Goal: Task Accomplishment & Management: Manage account settings

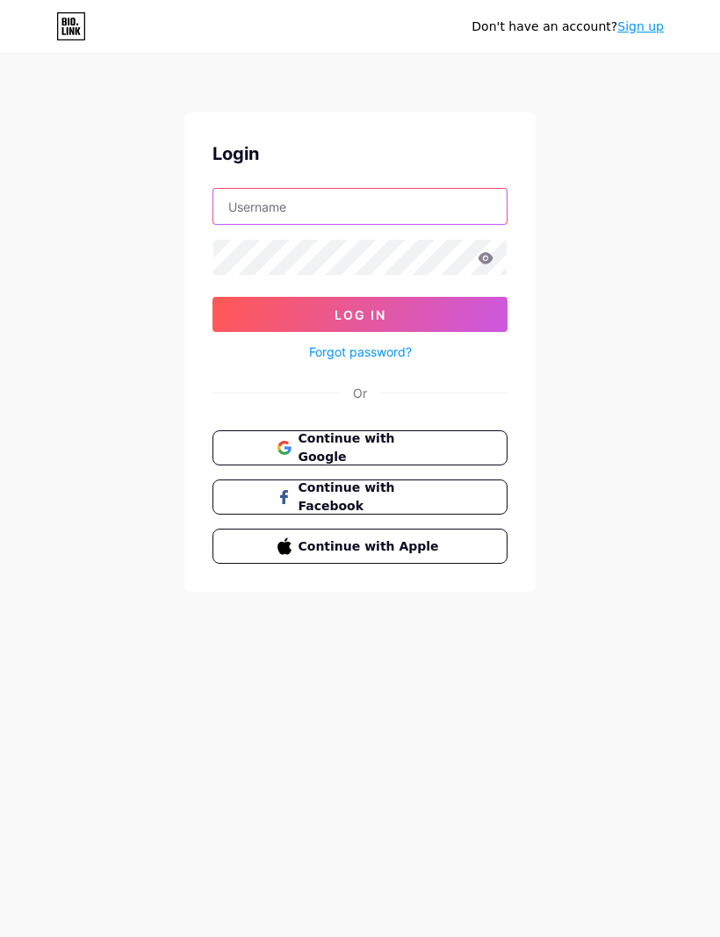
click at [394, 213] on input "text" at bounding box center [359, 206] width 293 height 35
type input "barbosasantosvitoriaana@gmail.com"
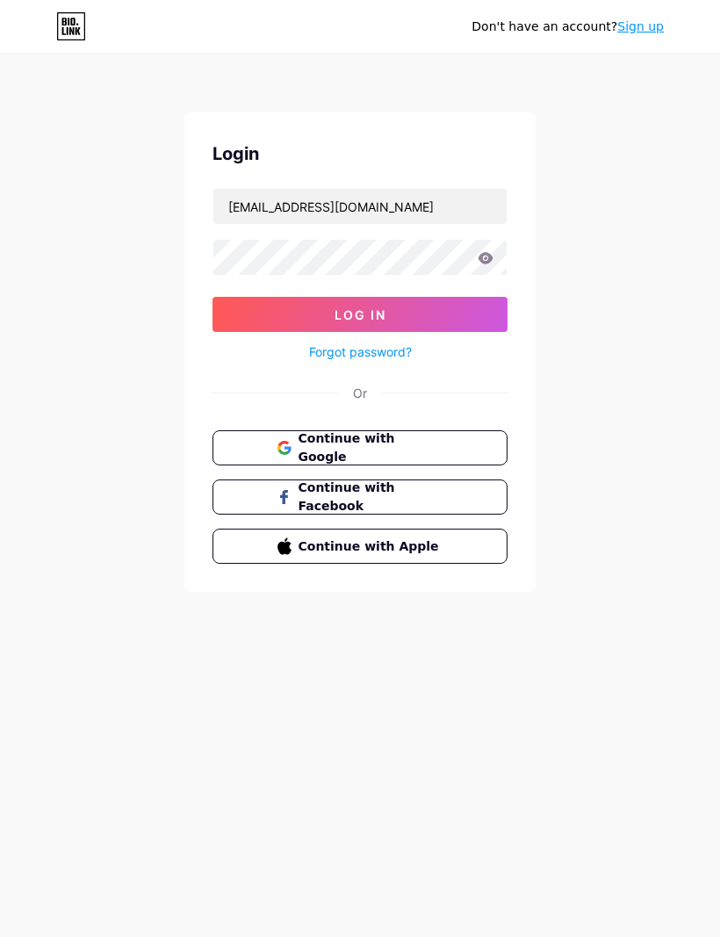
click at [360, 314] on button "Log In" at bounding box center [360, 314] width 295 height 35
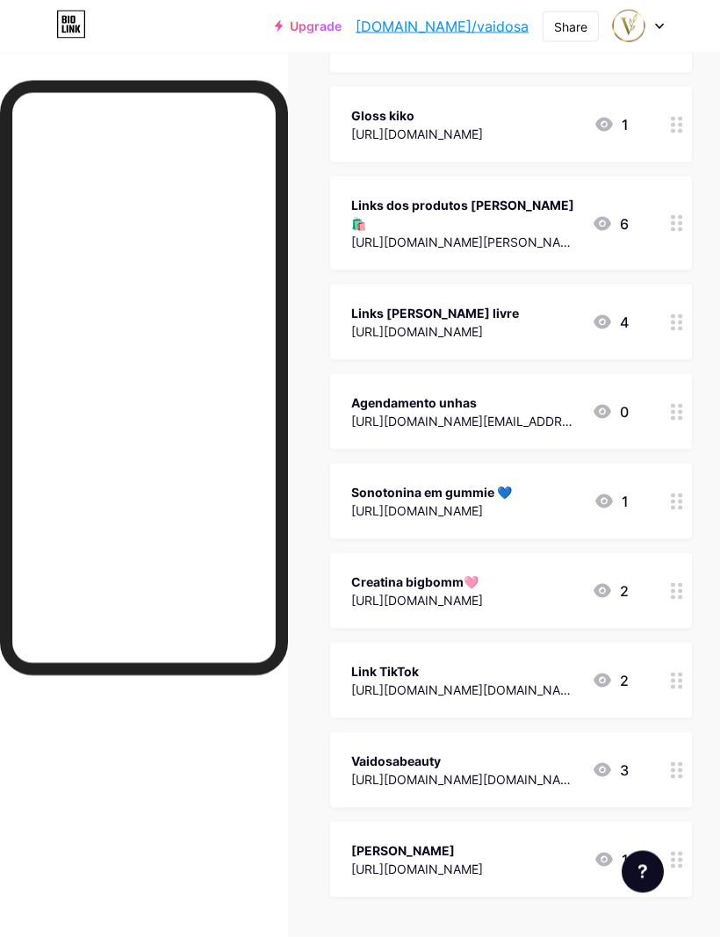
scroll to position [283, 0]
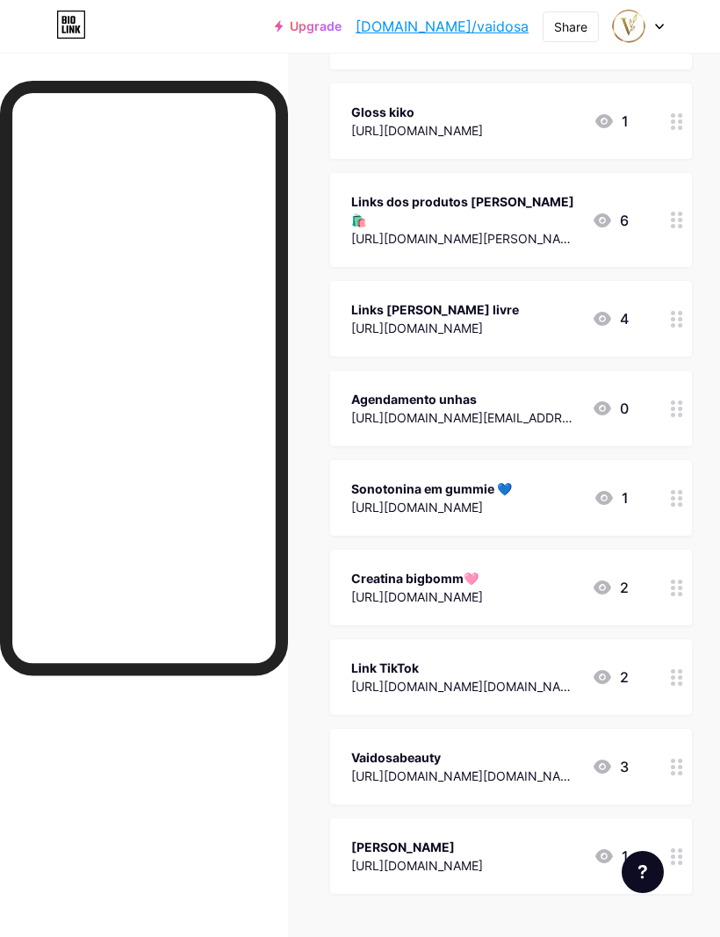
click at [516, 677] on div "[URL][DOMAIN_NAME][DOMAIN_NAME]" at bounding box center [464, 686] width 227 height 18
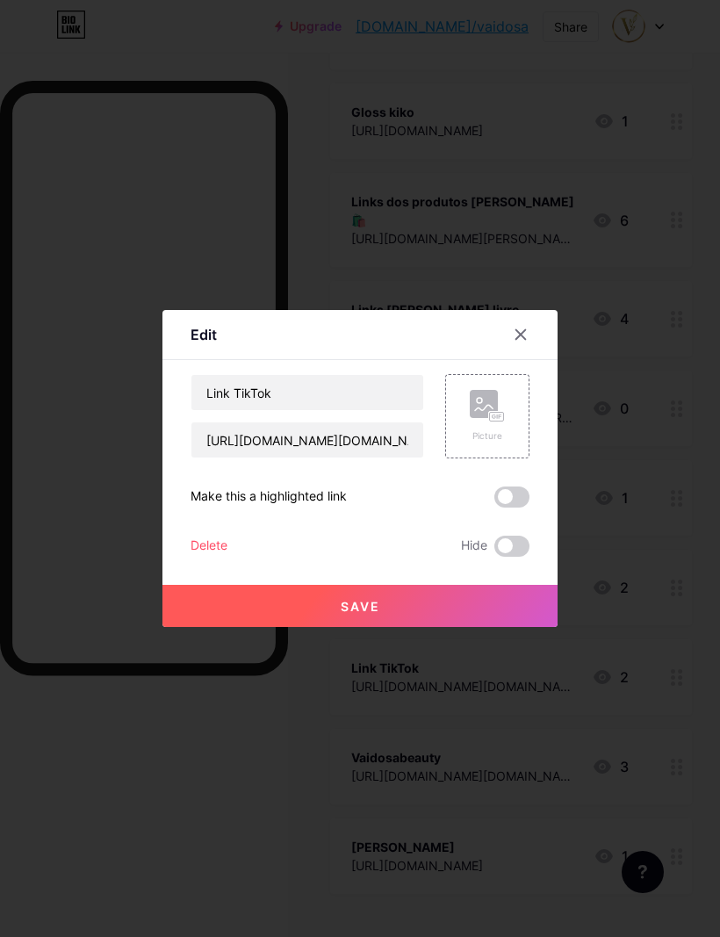
click at [525, 342] on icon at bounding box center [521, 335] width 14 height 14
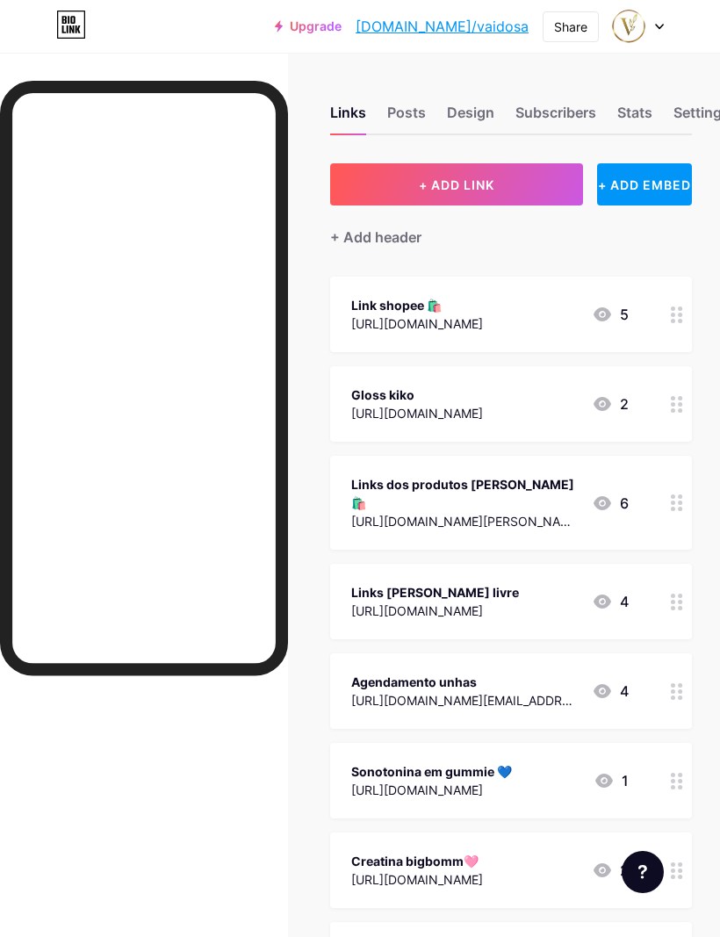
click at [522, 193] on button "+ ADD LINK" at bounding box center [456, 184] width 253 height 42
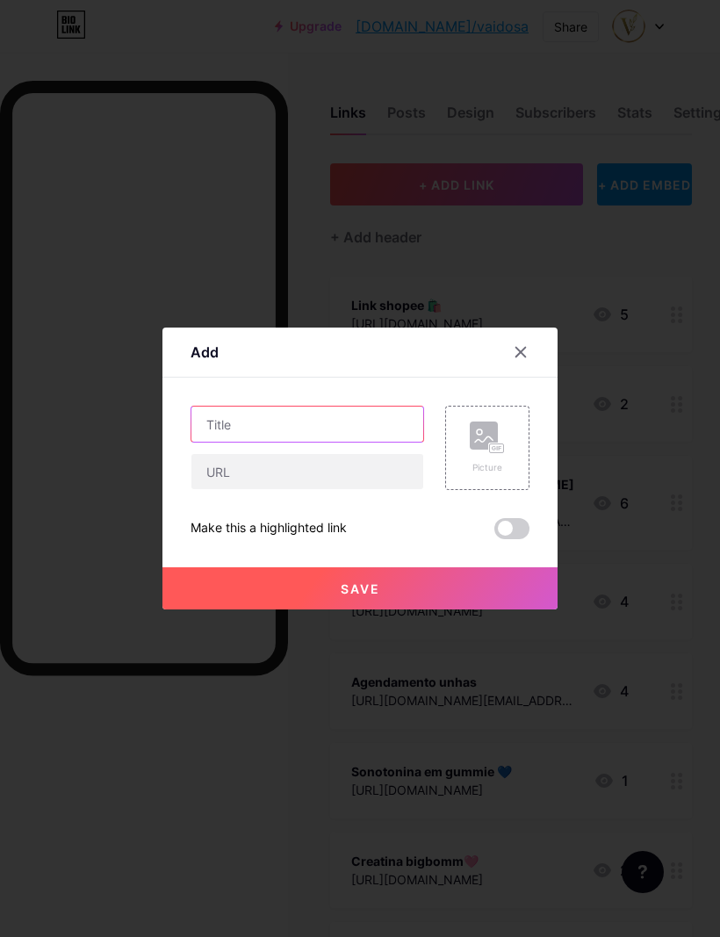
click at [213, 442] on input "text" at bounding box center [308, 424] width 232 height 35
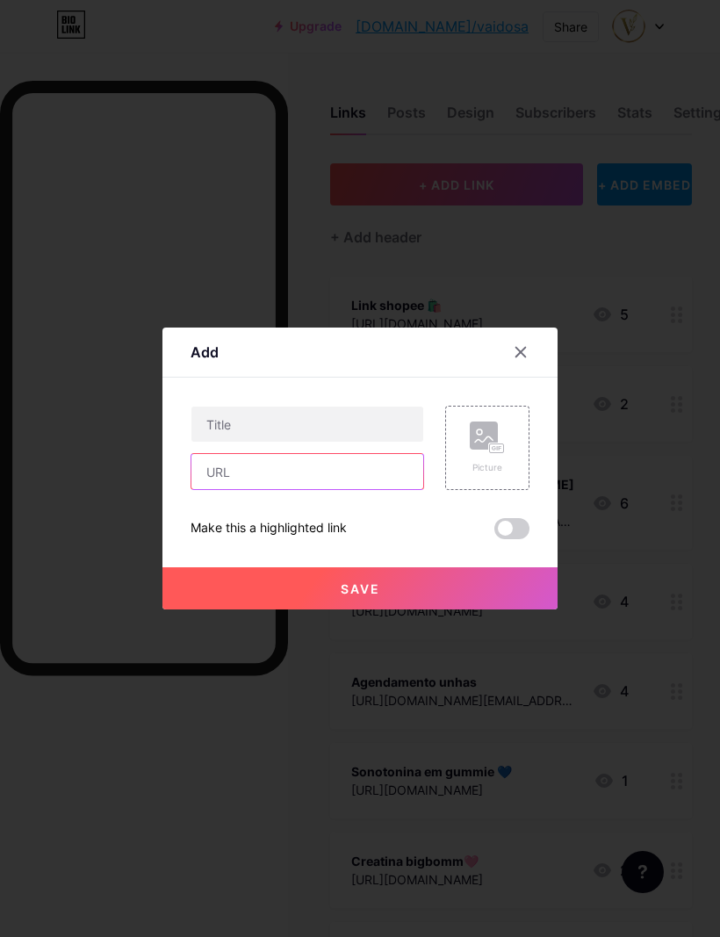
click at [383, 489] on input "text" at bounding box center [308, 471] width 232 height 35
click at [376, 489] on input "text" at bounding box center [308, 471] width 232 height 35
click at [374, 489] on input "text" at bounding box center [308, 471] width 232 height 35
paste input "[URL][DOMAIN_NAME]"
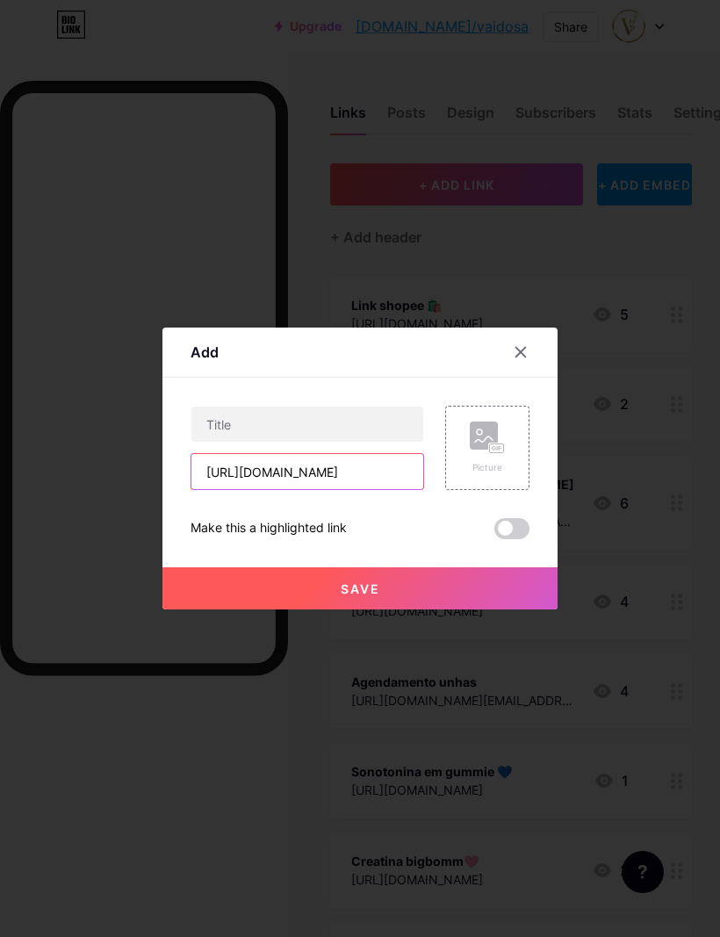
type input "[URL][DOMAIN_NAME]"
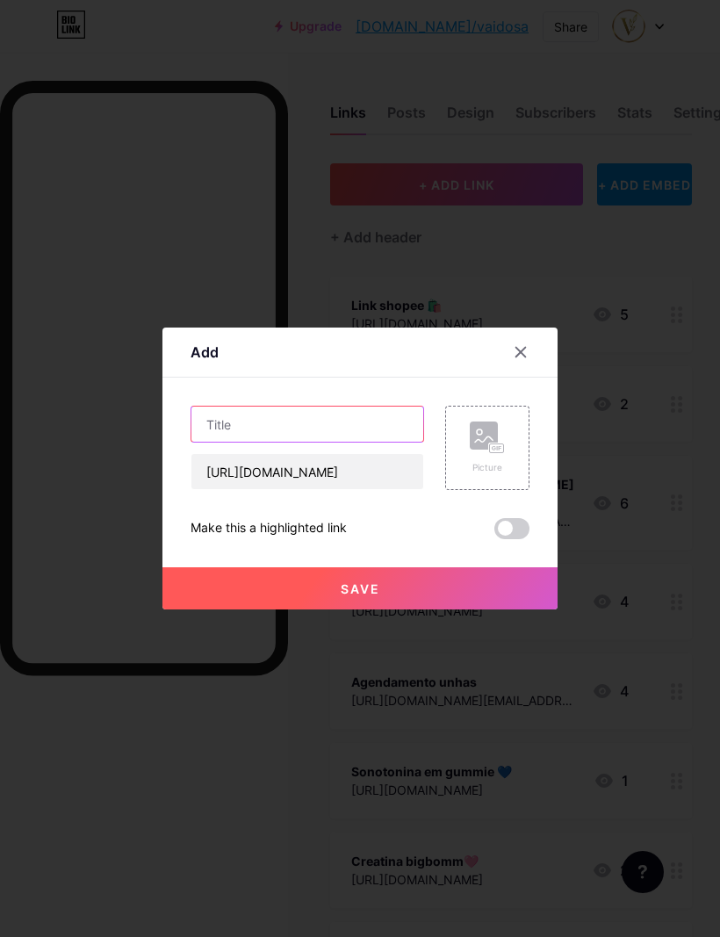
click at [379, 442] on input "text" at bounding box center [308, 424] width 232 height 35
type input "Tiktok"
click at [476, 609] on button "Save" at bounding box center [360, 589] width 395 height 42
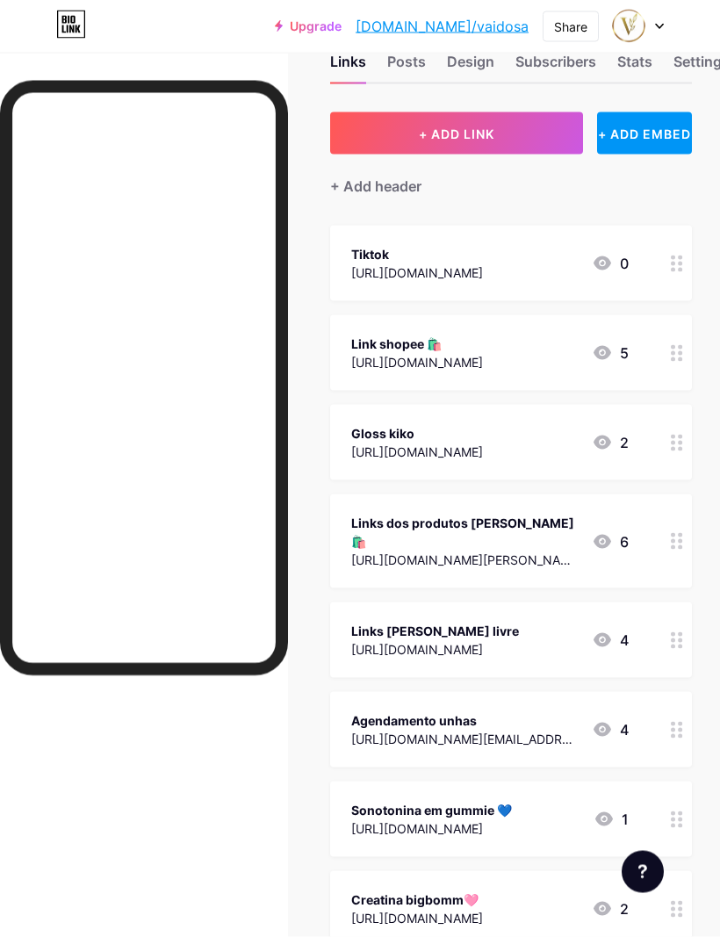
scroll to position [52, 0]
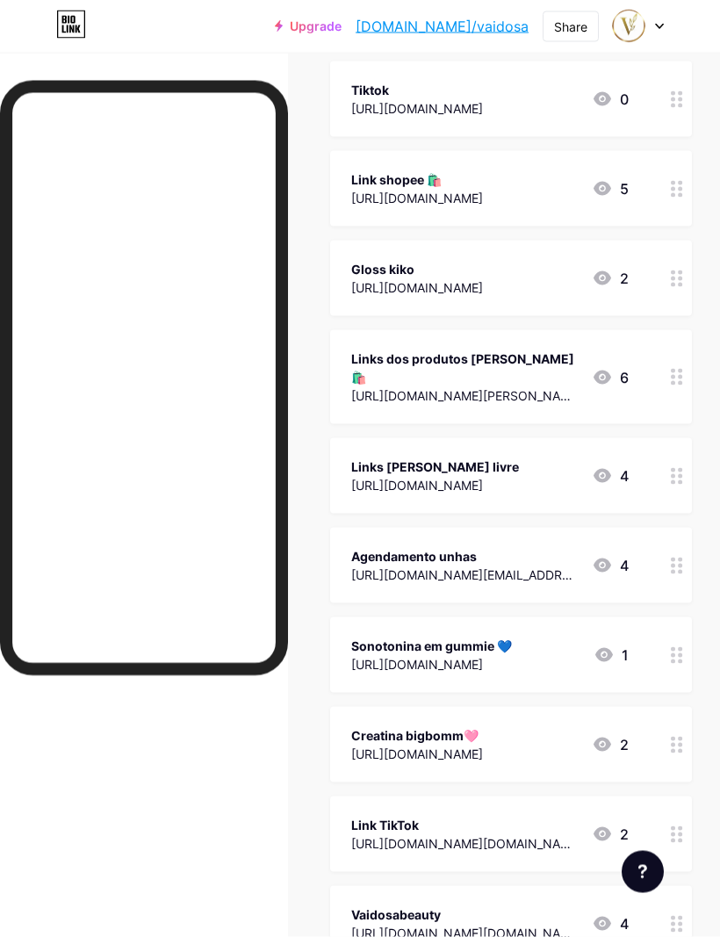
scroll to position [216, 0]
click at [536, 565] on div "[URL][DOMAIN_NAME][EMAIL_ADDRESS][DOMAIN_NAME]" at bounding box center [464, 574] width 227 height 18
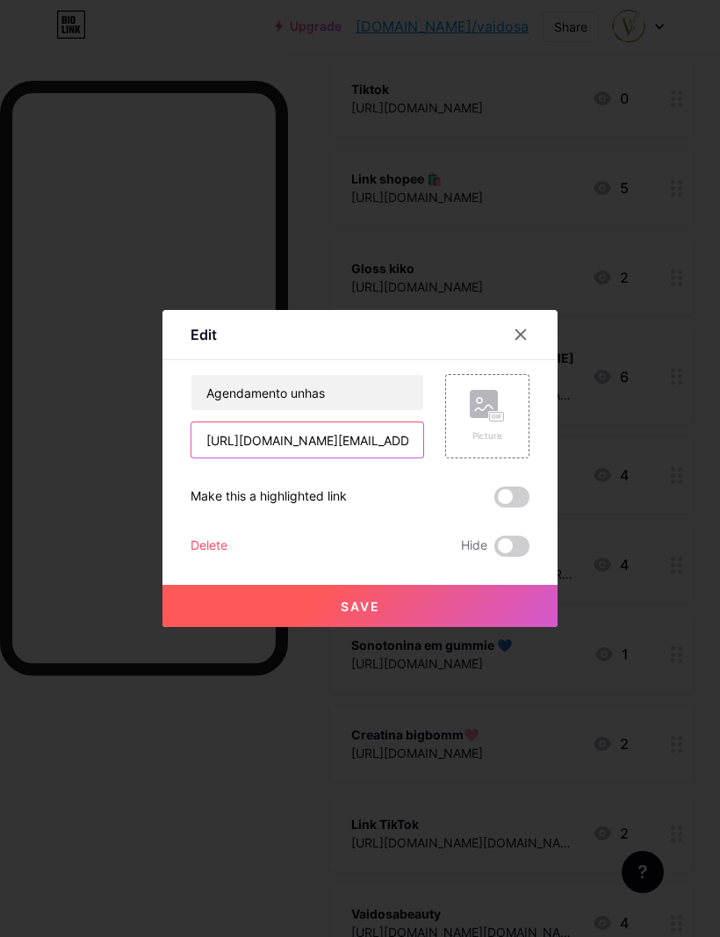
click at [380, 458] on input "[URL][DOMAIN_NAME][EMAIL_ADDRESS][DOMAIN_NAME]" at bounding box center [308, 440] width 232 height 35
type input "https://manicure.agendadeprofissio.com/agendar?key=barbosasantosvitoriaana@gmai…"
click at [379, 458] on input "https://manicure.agendadeprofissio.com/agendar?key=barbosasantosvitoriaana@gmai…" at bounding box center [308, 440] width 232 height 35
click at [375, 458] on input "https://manicure.agendadeprofissio.com/agendar?key=barbosasantosvitoriaana@gmai…" at bounding box center [308, 440] width 232 height 35
click at [372, 458] on input "https://manicure.agendadeprofissio.com/agendar?key=barbosasantosvitoriaana@gmai…" at bounding box center [308, 440] width 232 height 35
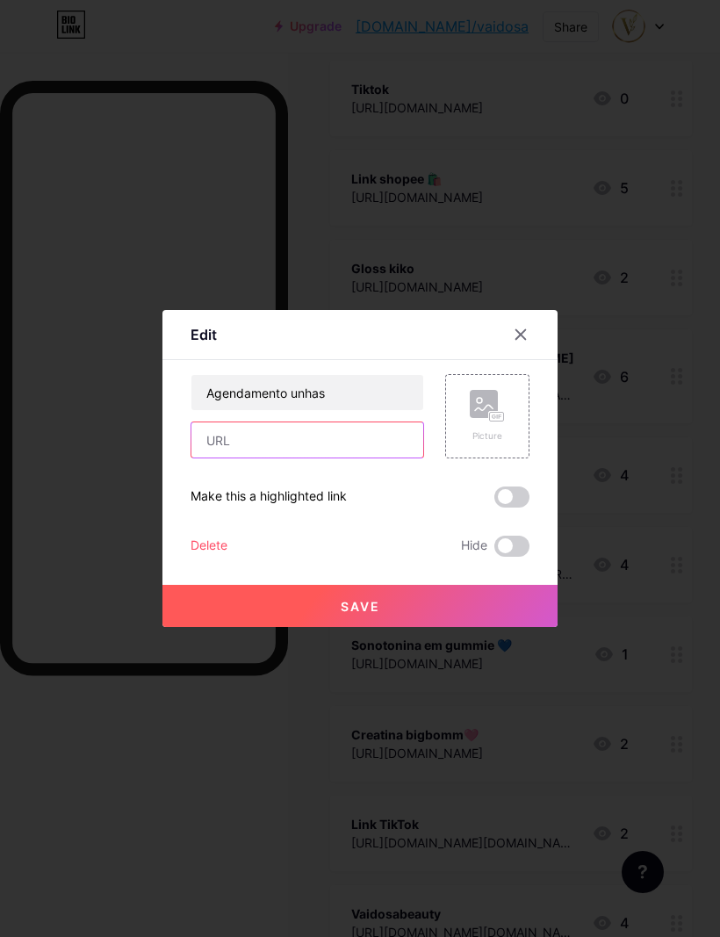
click at [353, 458] on input "text" at bounding box center [308, 440] width 232 height 35
click at [349, 458] on input "text" at bounding box center [308, 440] width 232 height 35
paste input "https://agendamento.agendadeprofissionais.com/agendar?key=barbosasantosvitoriaa…"
type input "https://agendamento.agendadeprofissionais.com/agendar?key=barbosasantosvitoriaa…"
click at [481, 627] on button "Save" at bounding box center [360, 606] width 395 height 42
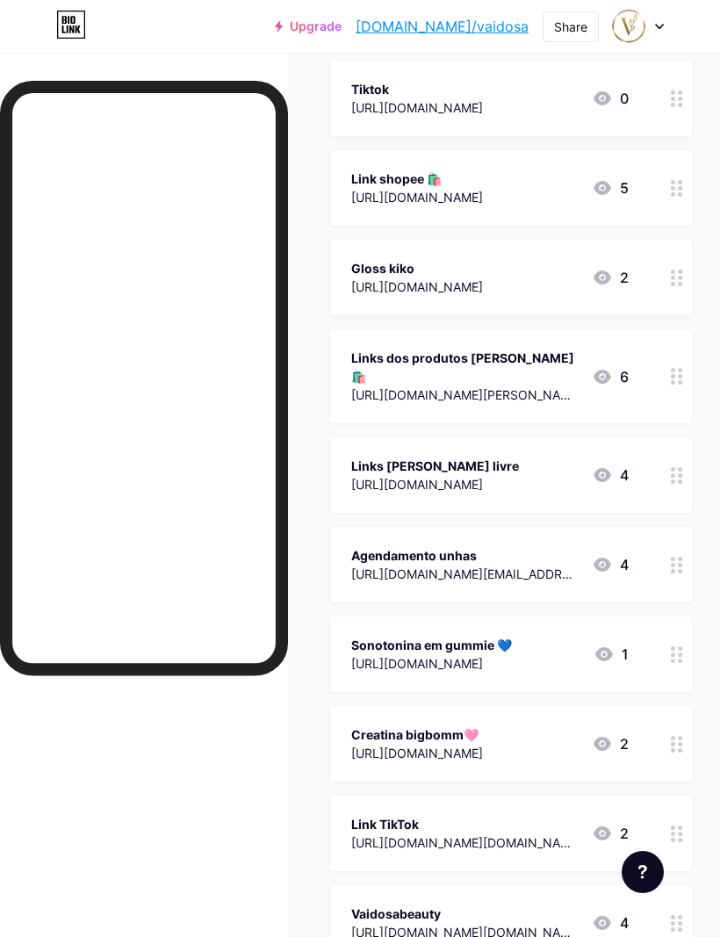
click at [308, 414] on div "Links Posts Design Subscribers Stats Settings + ADD LINK + ADD EMBED + Add head…" at bounding box center [360, 572] width 720 height 1471
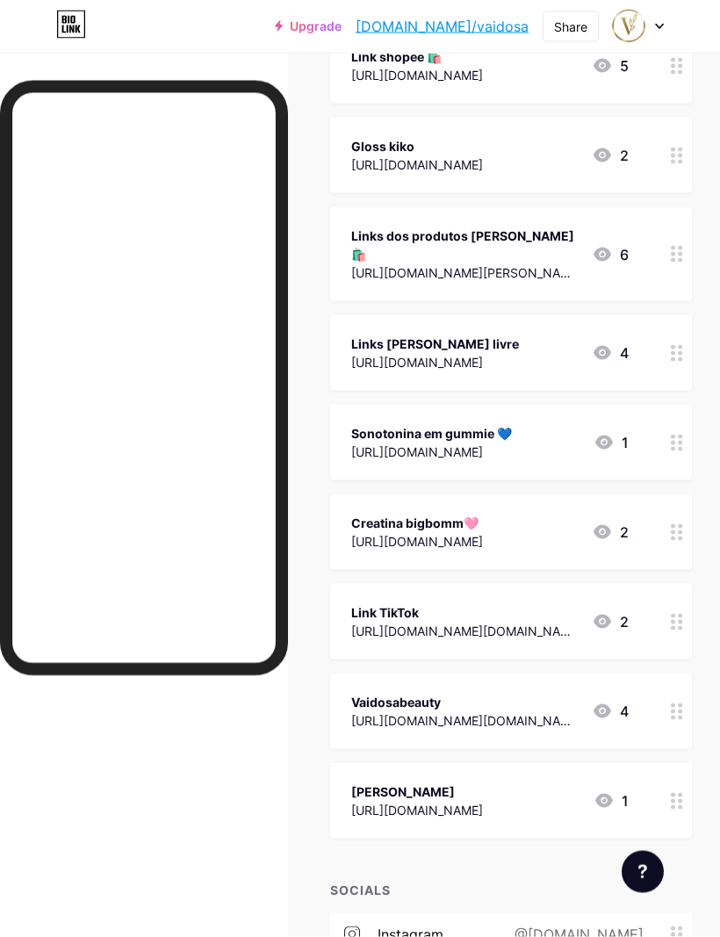
scroll to position [429, 0]
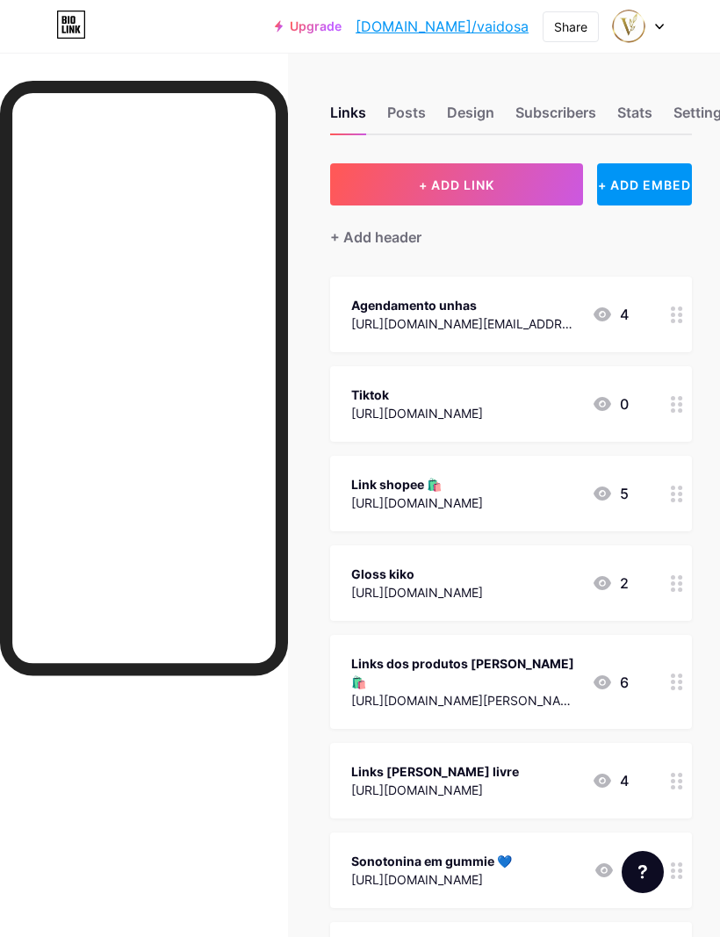
click at [499, 205] on button "+ ADD LINK" at bounding box center [456, 184] width 253 height 42
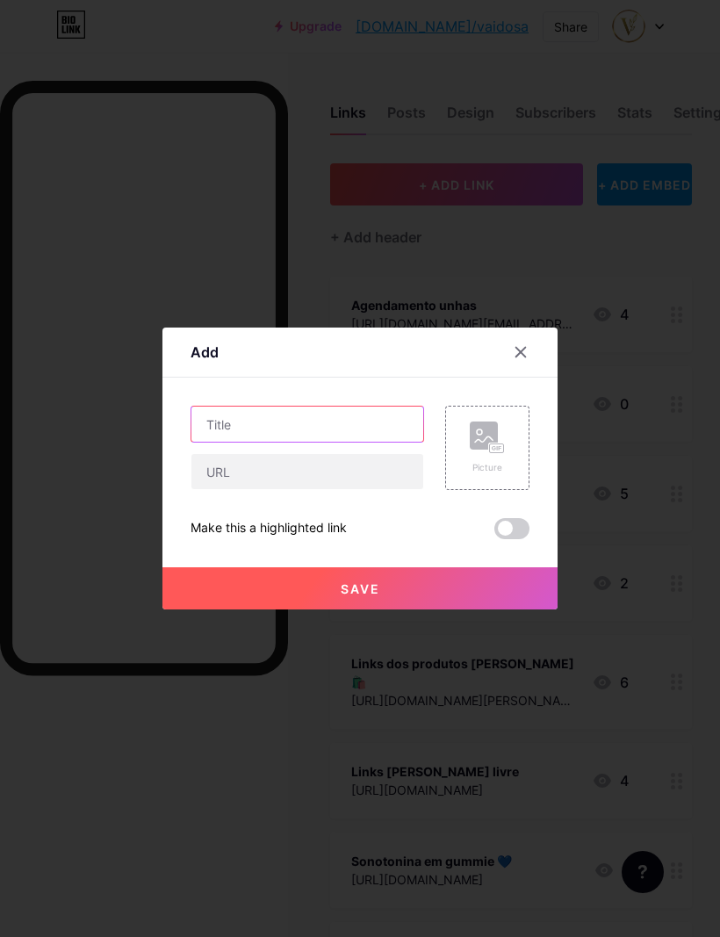
click at [307, 442] on input "text" at bounding box center [308, 424] width 232 height 35
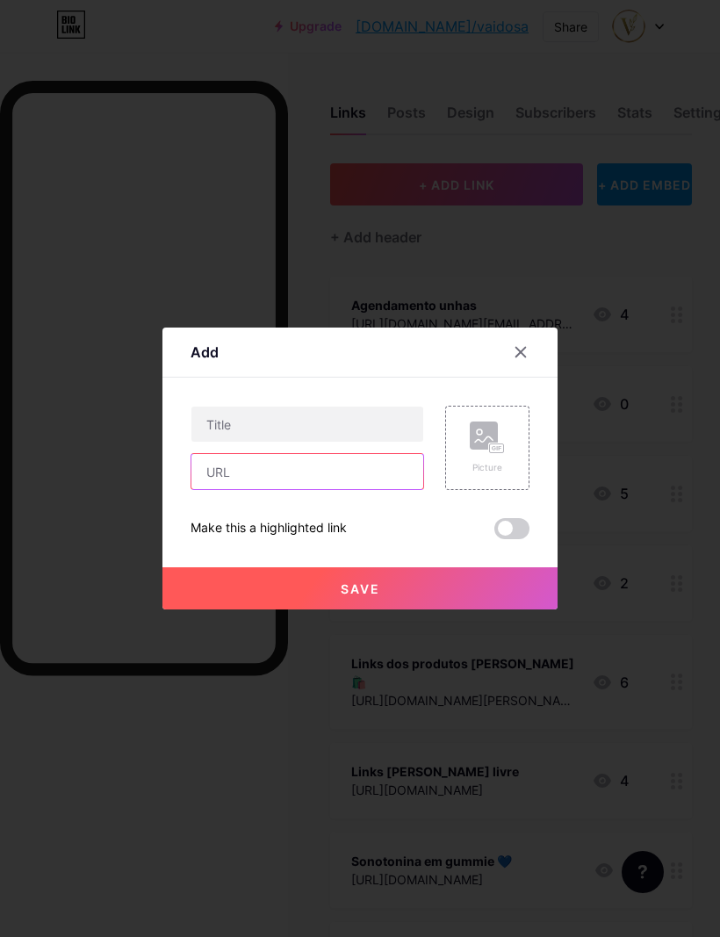
click at [311, 489] on input "text" at bounding box center [308, 471] width 232 height 35
click at [307, 489] on input "text" at bounding box center [308, 471] width 232 height 35
paste input "https://agendamento.agendadeprofissionais.com/agendar?key=barbosasantosvitoriaa…"
type input "https://agendamento.agendadeprofissionais.com/agendar?key=barbosasantosvitoriaa…"
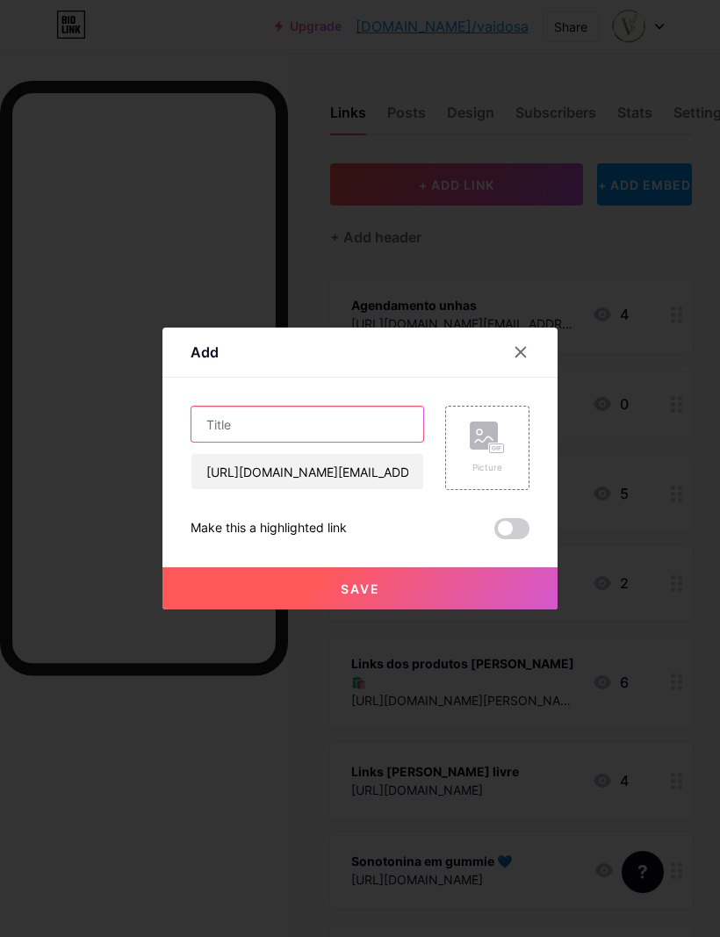
click at [321, 442] on input "text" at bounding box center [308, 424] width 232 height 35
type input "Perfil profissional 💅"
click at [504, 610] on button "Save" at bounding box center [360, 589] width 395 height 42
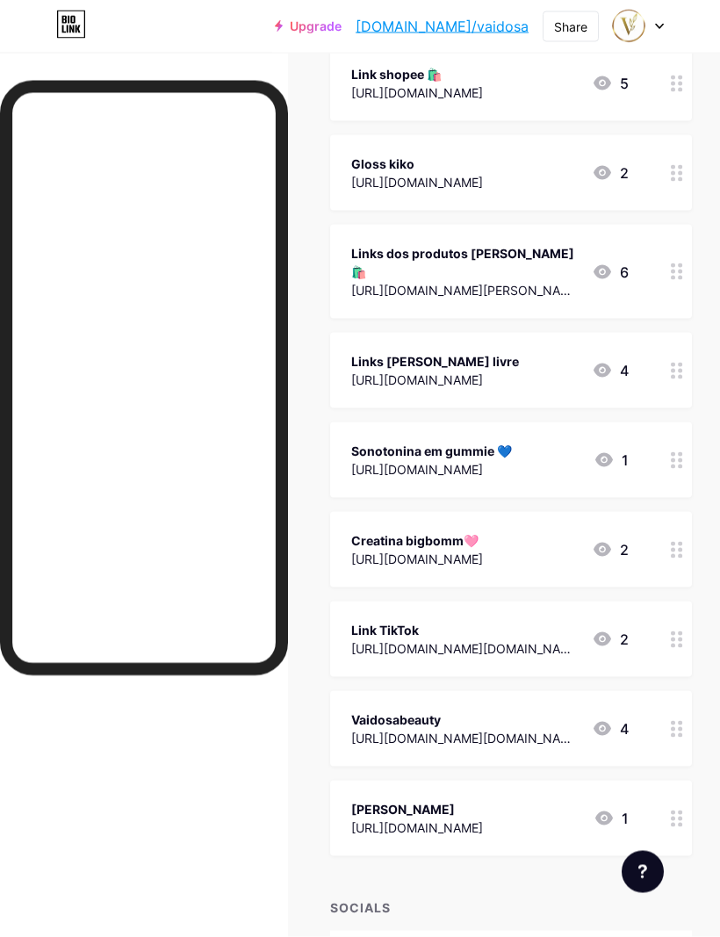
scroll to position [502, 0]
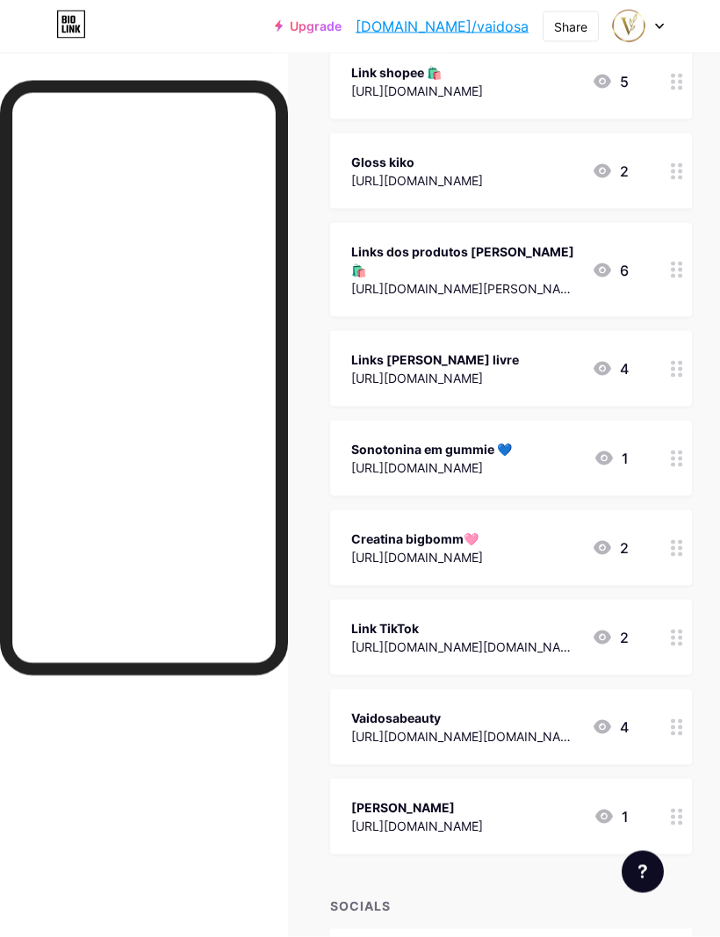
click at [713, 705] on div "Links Posts Design Subscribers Stats Settings + ADD LINK + ADD EMBED + Add head…" at bounding box center [360, 331] width 720 height 1561
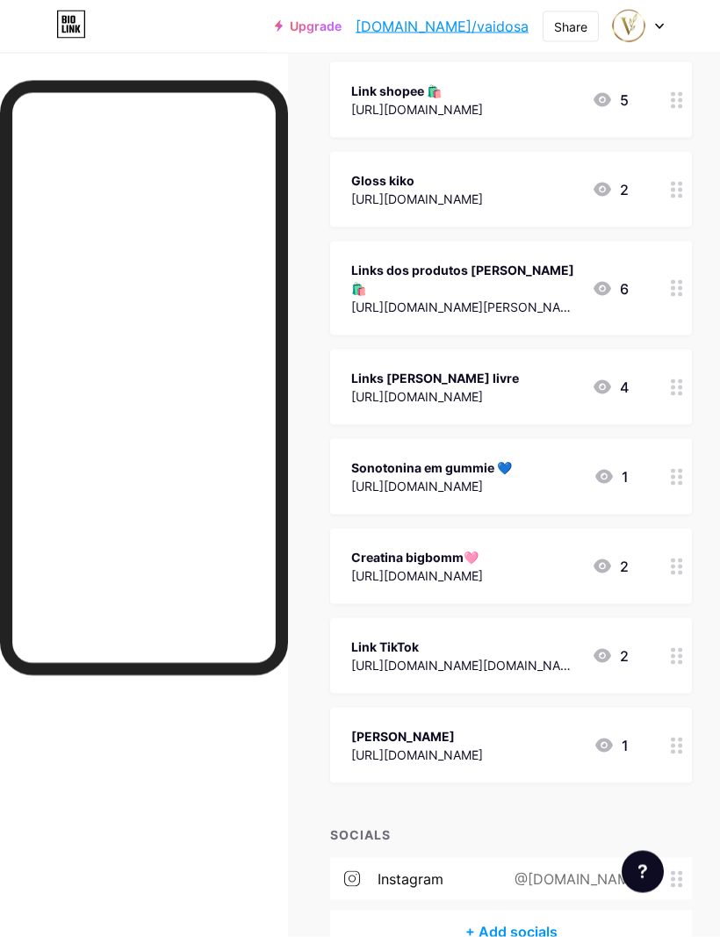
scroll to position [573, 11]
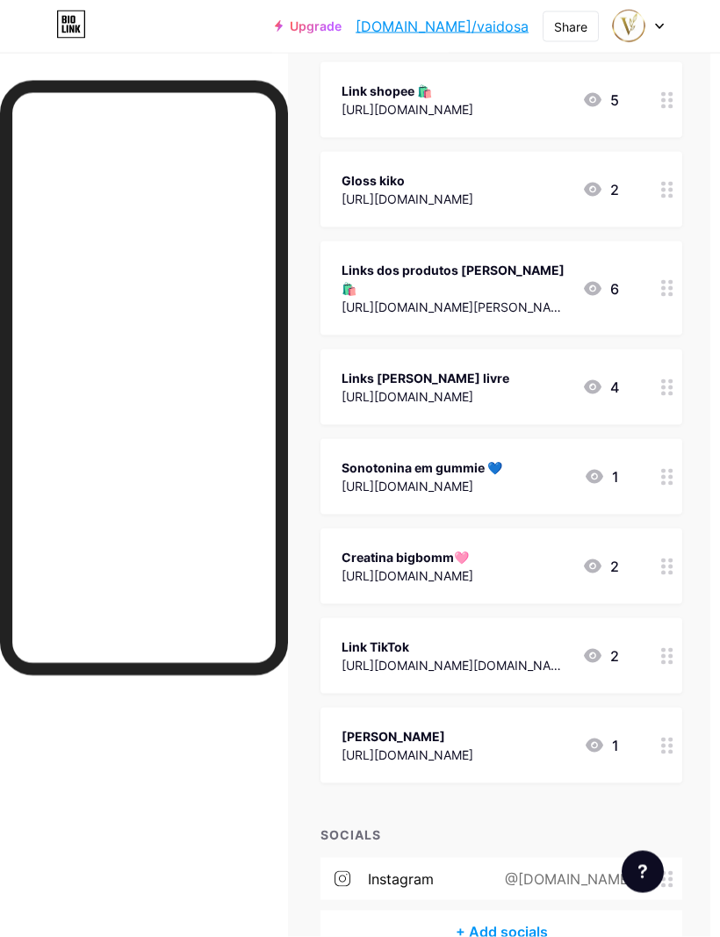
click at [701, 504] on div "Links Posts Design Subscribers Stats Settings + ADD LINK + ADD EMBED + Add head…" at bounding box center [350, 260] width 720 height 1561
click at [666, 469] on icon at bounding box center [668, 477] width 12 height 17
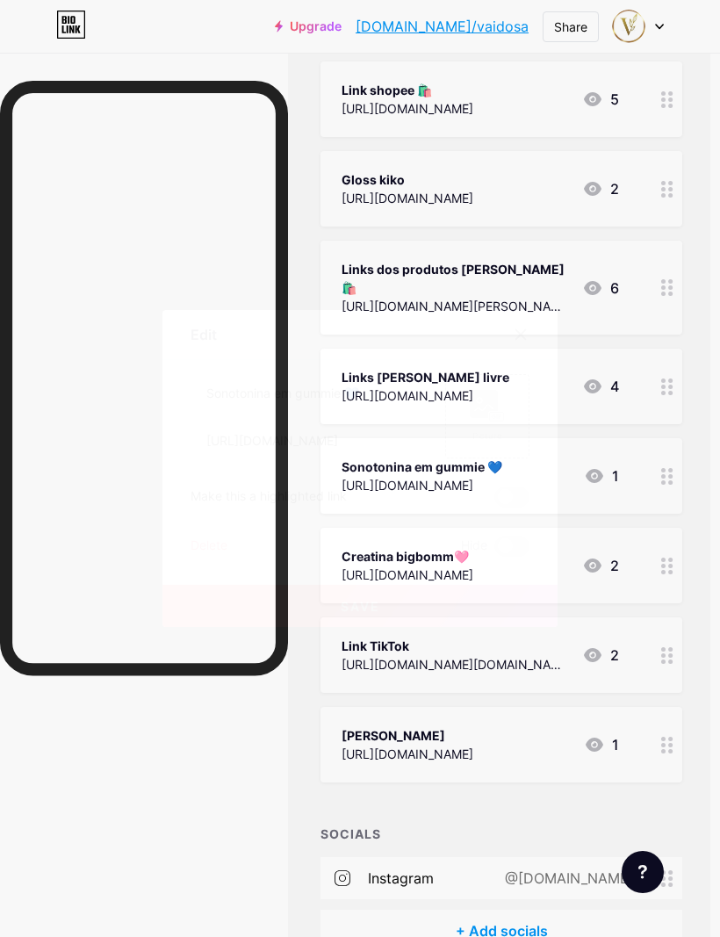
click at [226, 557] on div "Delete" at bounding box center [209, 546] width 37 height 21
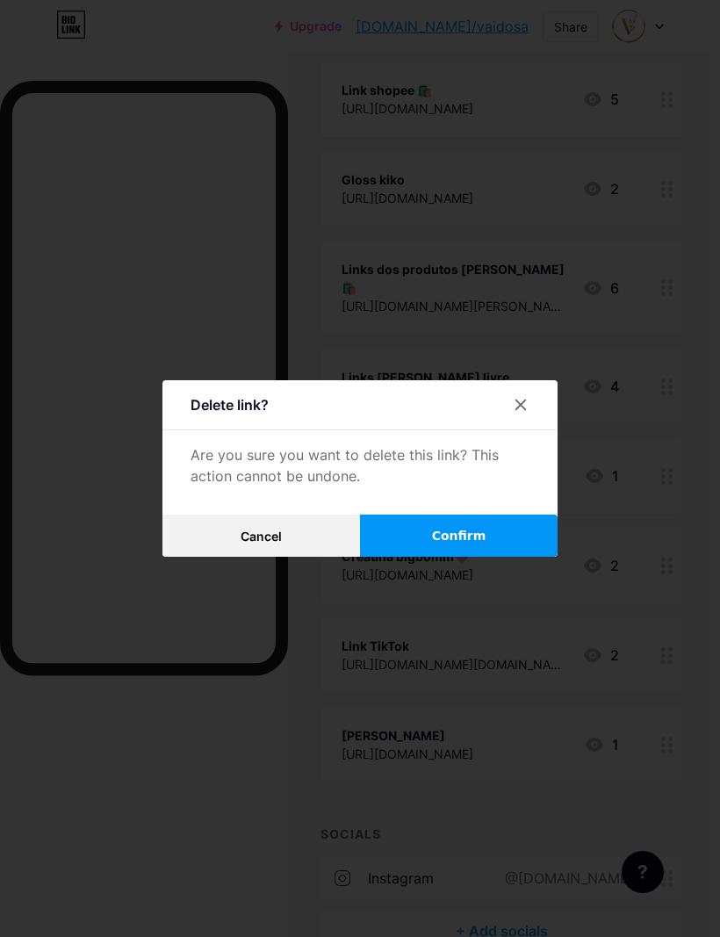
click at [510, 557] on button "Confirm" at bounding box center [459, 536] width 198 height 42
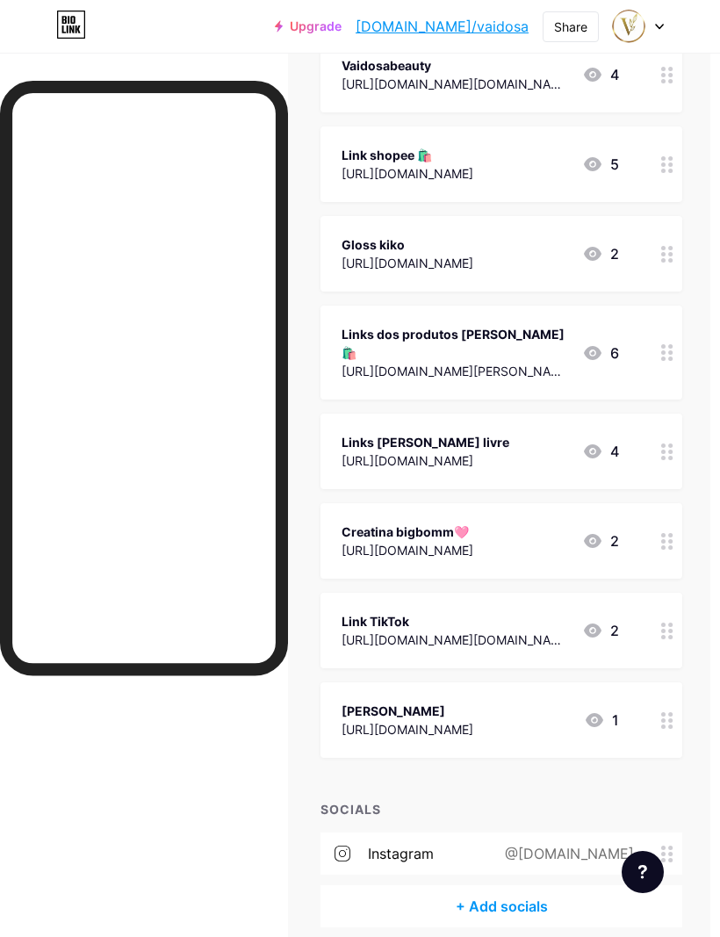
click at [658, 517] on div at bounding box center [668, 541] width 30 height 76
click at [223, 557] on div "Delete" at bounding box center [209, 546] width 37 height 21
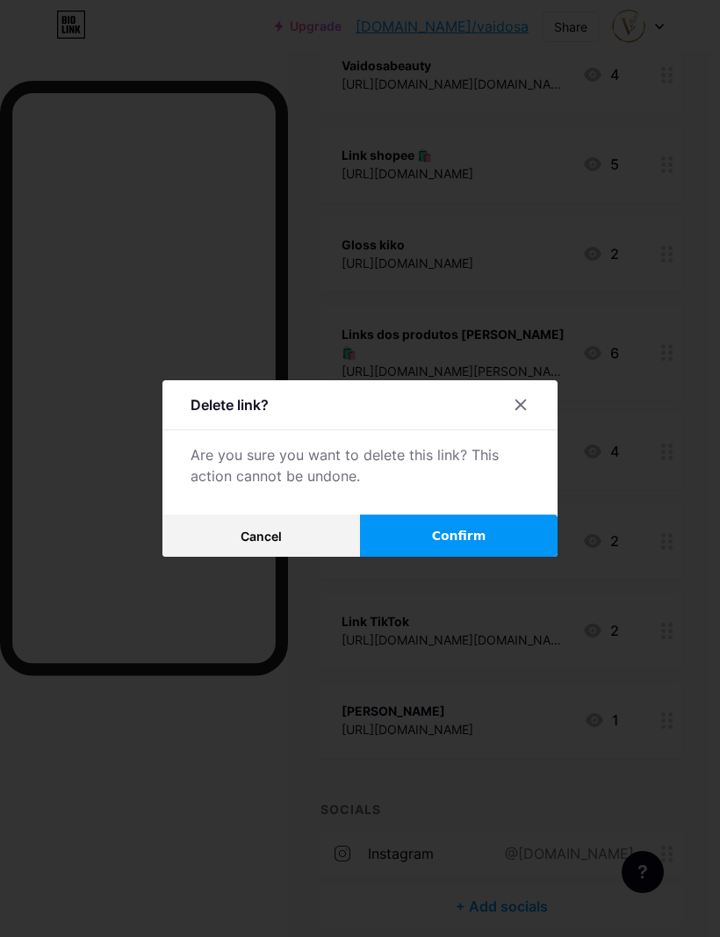
click at [503, 557] on button "Confirm" at bounding box center [459, 536] width 198 height 42
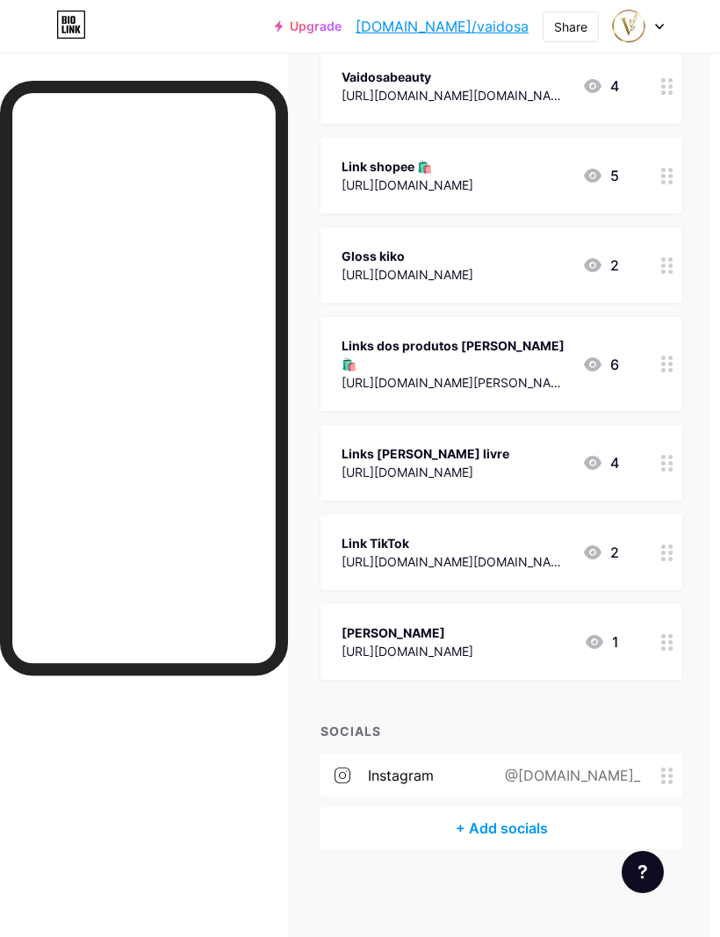
scroll to position [419, 11]
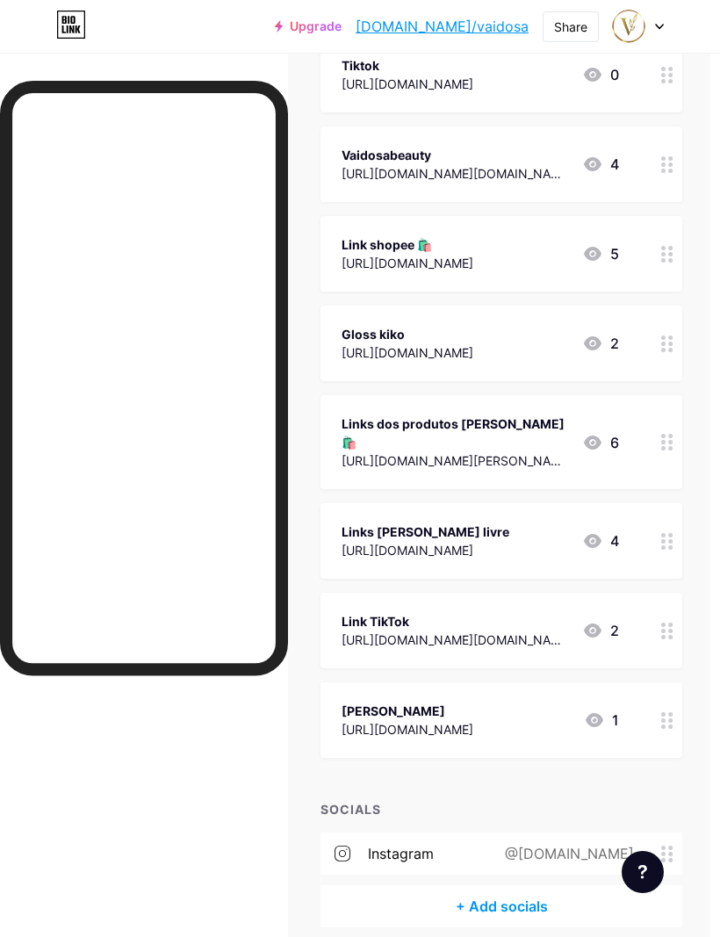
click at [658, 340] on div at bounding box center [668, 344] width 30 height 76
click at [217, 557] on div "Delete" at bounding box center [209, 546] width 37 height 21
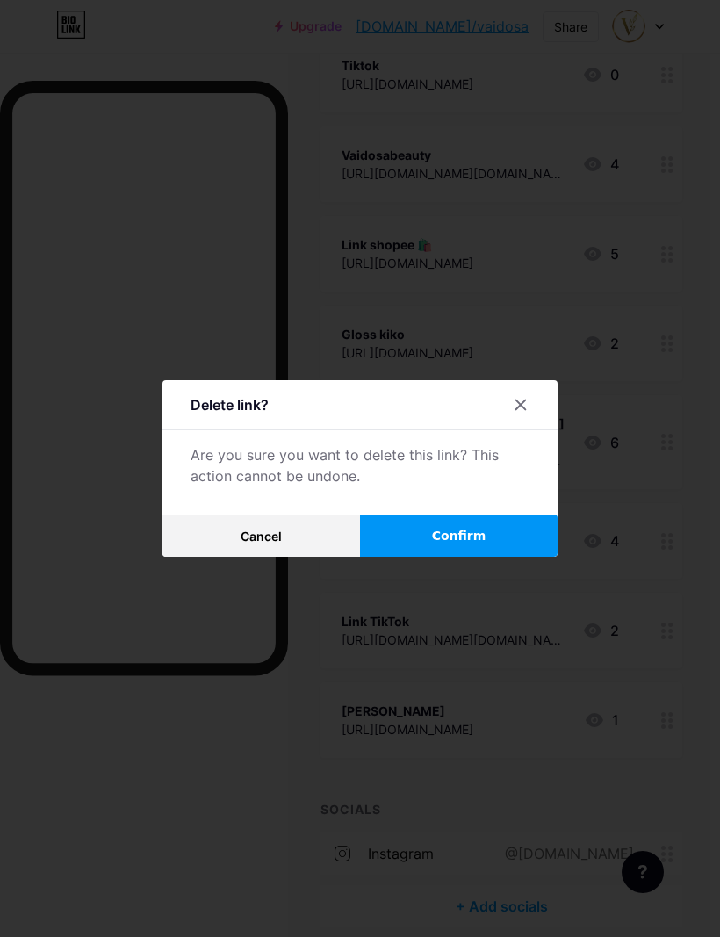
click at [524, 557] on button "Confirm" at bounding box center [459, 536] width 198 height 42
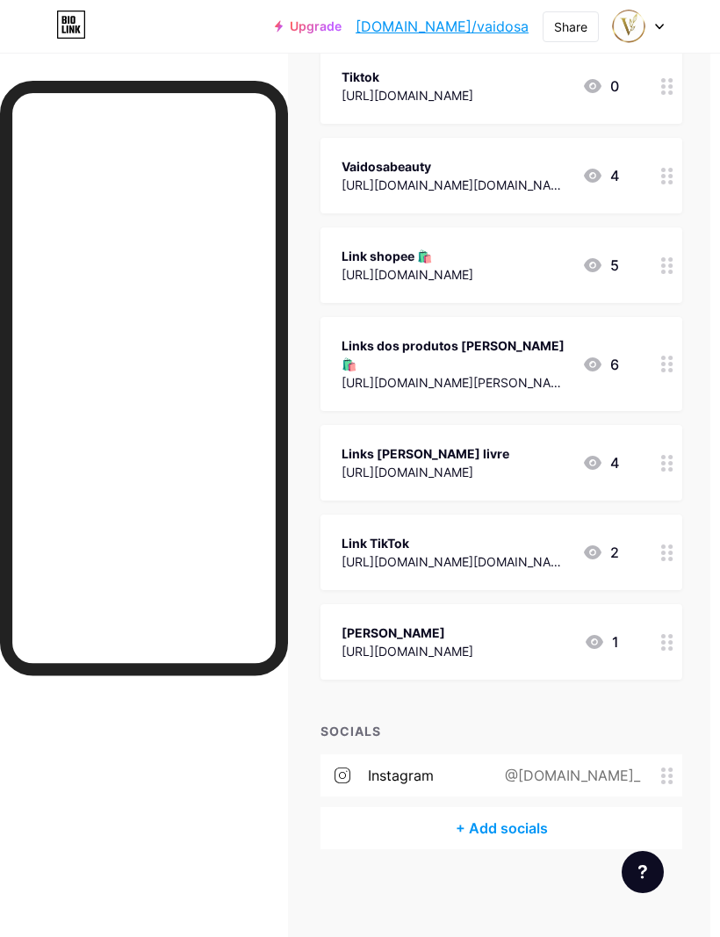
scroll to position [329, 11]
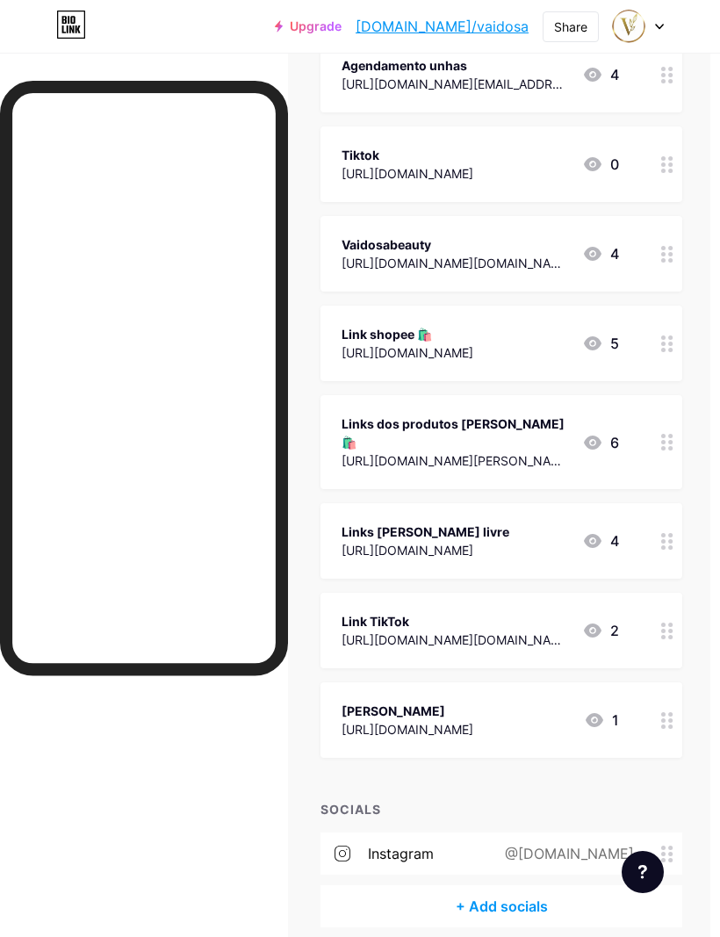
click at [510, 541] on div "[URL][DOMAIN_NAME]" at bounding box center [426, 550] width 168 height 18
click at [527, 342] on icon at bounding box center [521, 335] width 14 height 14
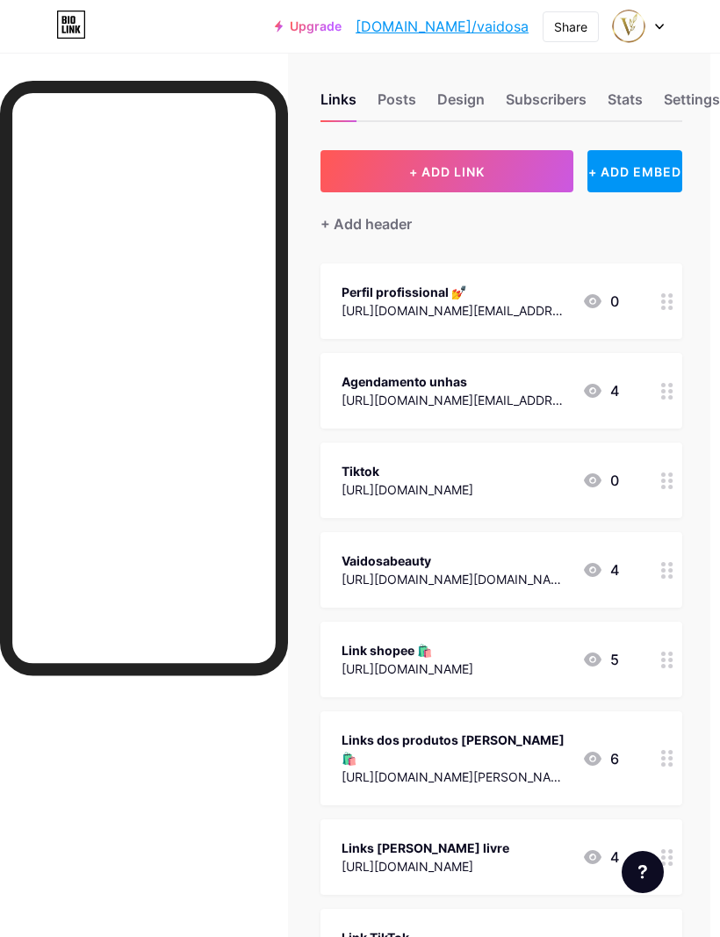
scroll to position [0, 11]
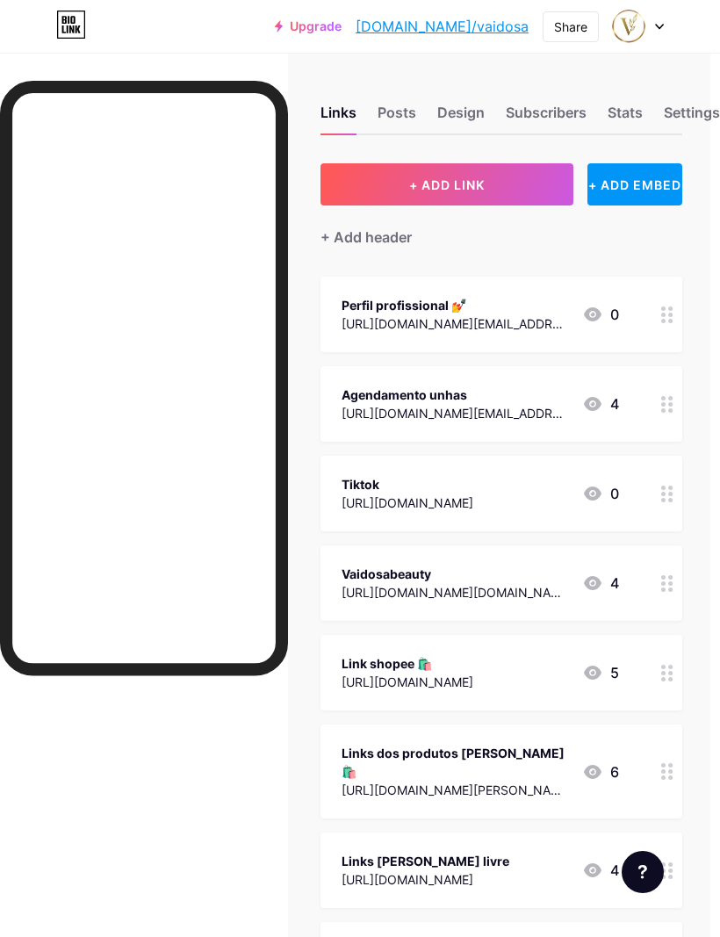
click at [643, 22] on img at bounding box center [628, 26] width 33 height 33
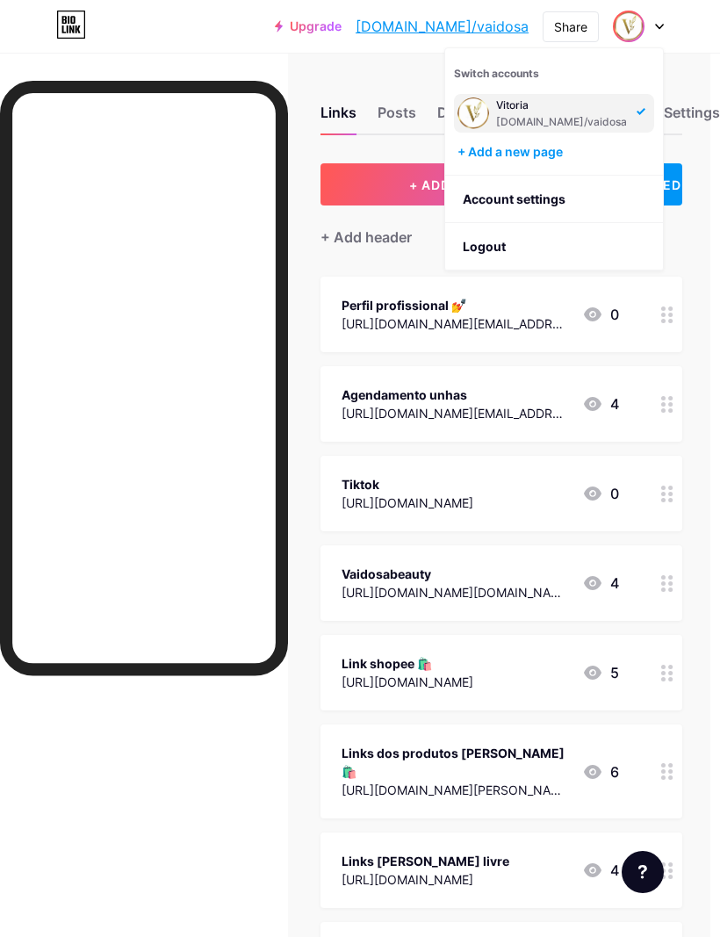
click at [577, 33] on div "Share" at bounding box center [570, 27] width 33 height 18
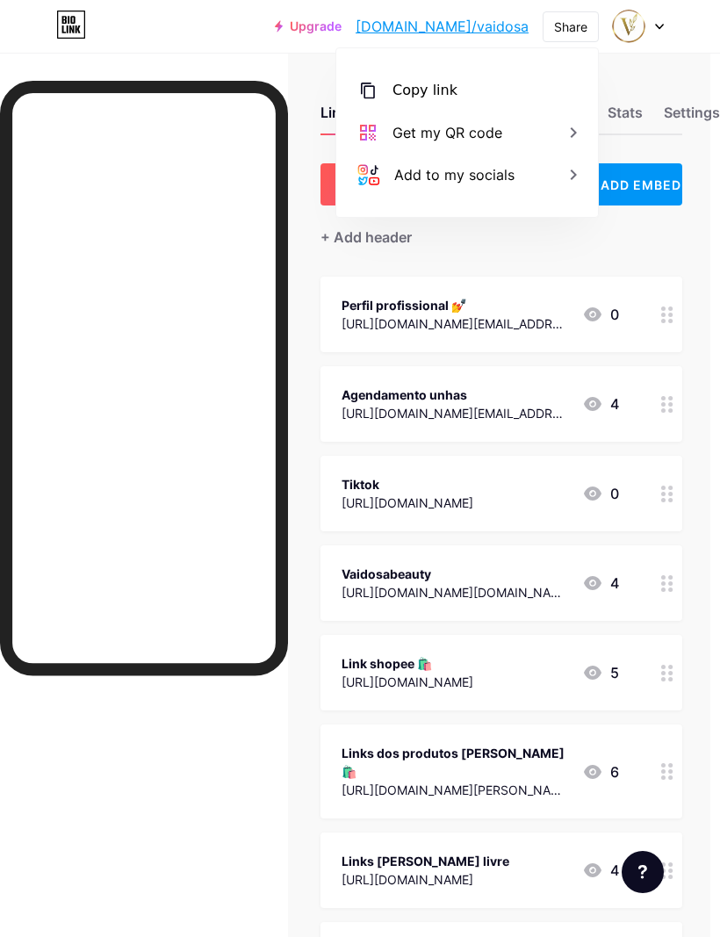
click at [529, 83] on div "Copy link" at bounding box center [467, 90] width 262 height 42
click at [524, 83] on div "Copied" at bounding box center [467, 90] width 262 height 42
